Goal: Book appointment/travel/reservation

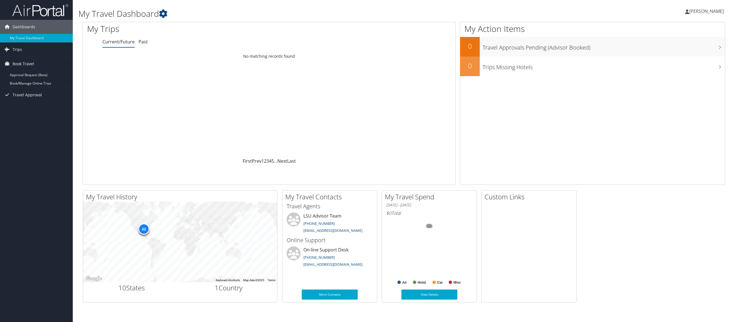
scroll to position [0, 0]
click at [143, 229] on div "63" at bounding box center [143, 228] width 11 height 11
click at [145, 229] on div "63" at bounding box center [143, 228] width 11 height 11
click at [272, 196] on icon at bounding box center [272, 196] width 7 height 7
click at [238, 205] on link "Small" at bounding box center [239, 205] width 74 height 10
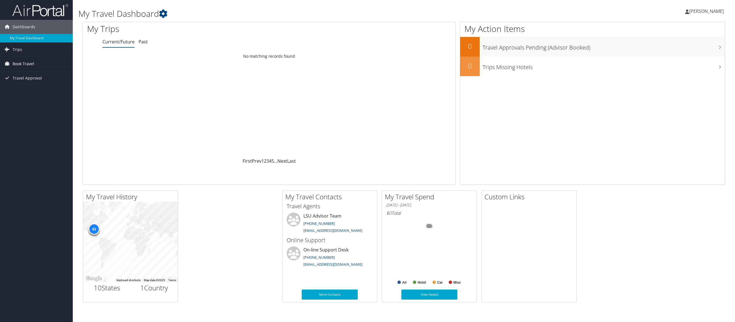
click at [29, 63] on span "Book Travel" at bounding box center [24, 64] width 22 height 14
click at [26, 83] on link "Book/Manage Online Trips" at bounding box center [36, 83] width 73 height 8
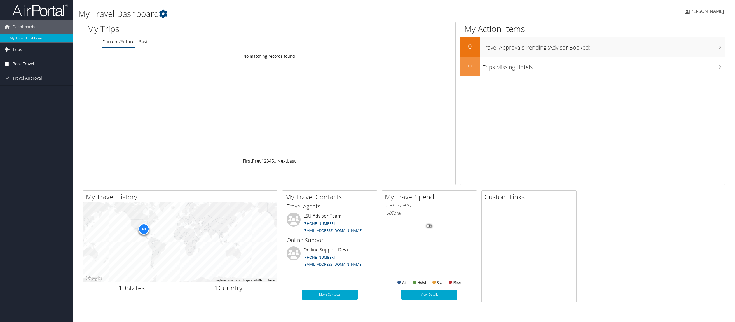
click at [23, 64] on span "Book Travel" at bounding box center [24, 64] width 22 height 14
click at [24, 81] on link "Book/Manage Online Trips" at bounding box center [36, 83] width 73 height 8
